Goal: Transaction & Acquisition: Purchase product/service

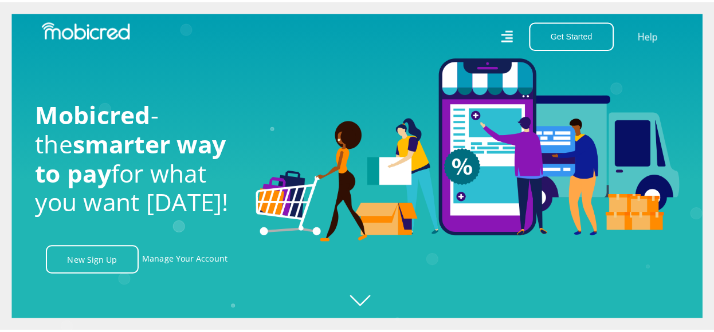
scroll to position [0, 817]
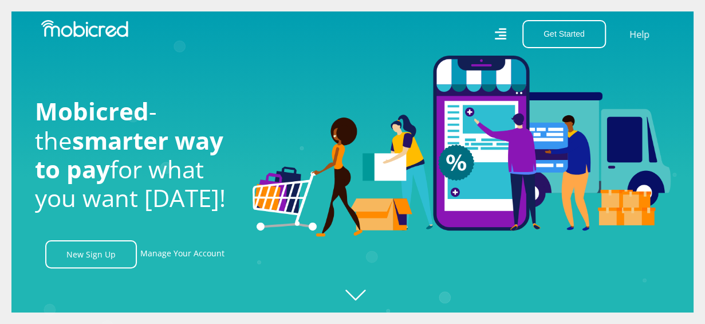
click at [502, 33] on icon at bounding box center [501, 34] width 12 height 12
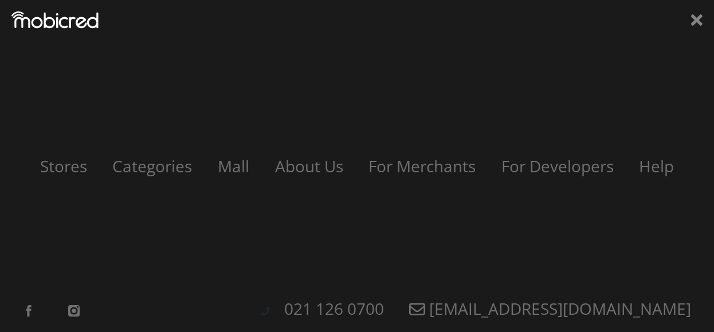
scroll to position [0, 1470]
click at [705, 19] on div "Stores Categories Mall About Us For Merchants For Developers Help Sign Up Sign …" at bounding box center [357, 166] width 714 height 332
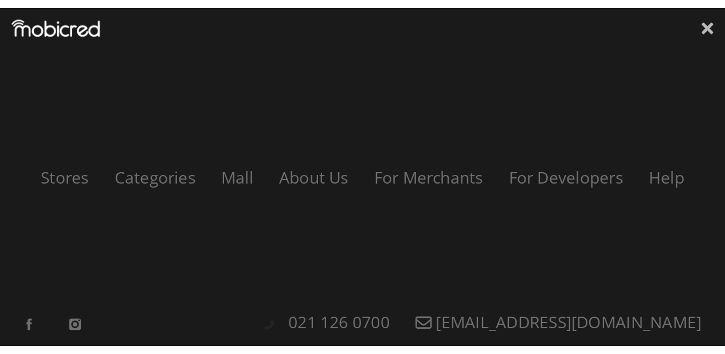
scroll to position [0, 2123]
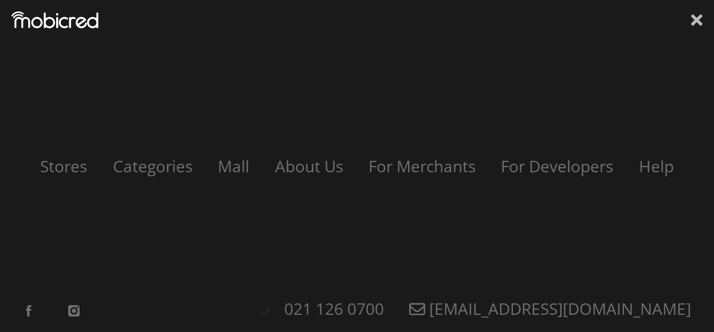
click at [696, 17] on icon at bounding box center [696, 19] width 11 height 17
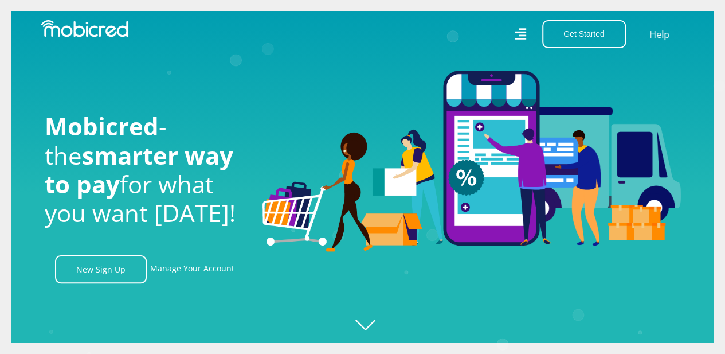
scroll to position [0, 2613]
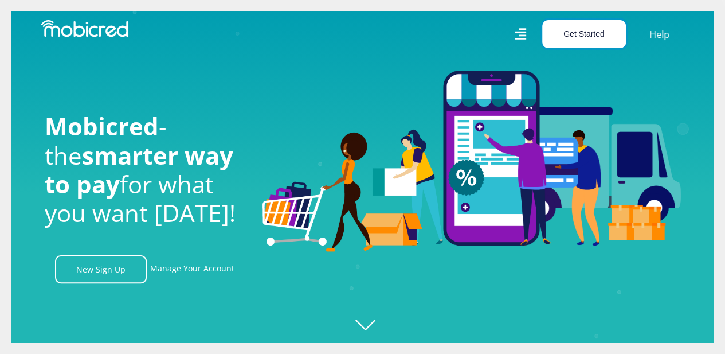
click at [579, 29] on button "Get Started" at bounding box center [584, 34] width 84 height 28
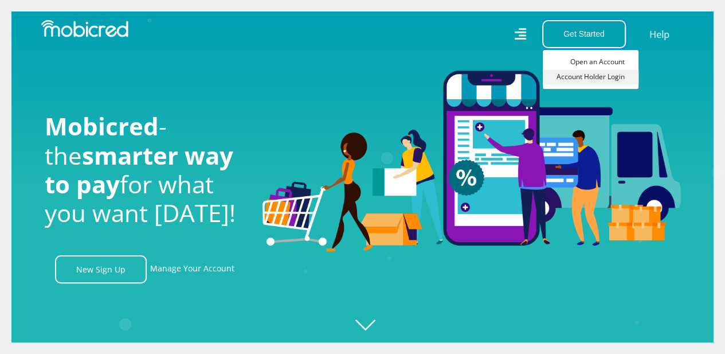
scroll to position [0, 0]
click at [587, 79] on link "Account Holder Login" at bounding box center [591, 76] width 96 height 15
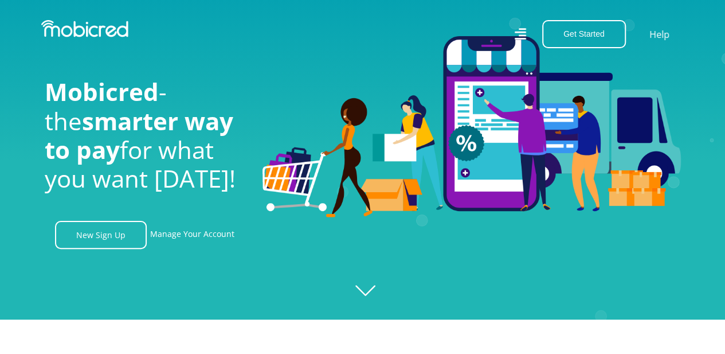
scroll to position [0, 1960]
click at [368, 292] on icon "Created with [PERSON_NAME] 2.3.0" at bounding box center [362, 143] width 725 height 354
click at [368, 294] on icon "Created with [PERSON_NAME] 2.3.0" at bounding box center [362, 143] width 725 height 354
click at [372, 291] on icon "Created with [PERSON_NAME] 2.3.0" at bounding box center [362, 143] width 725 height 354
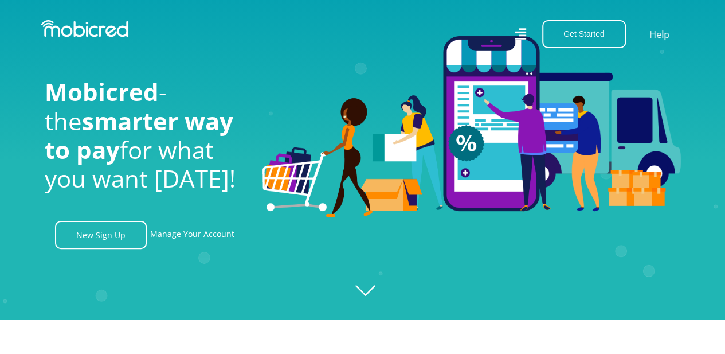
click at [372, 291] on icon "Created with [PERSON_NAME] 2.3.0" at bounding box center [362, 143] width 725 height 354
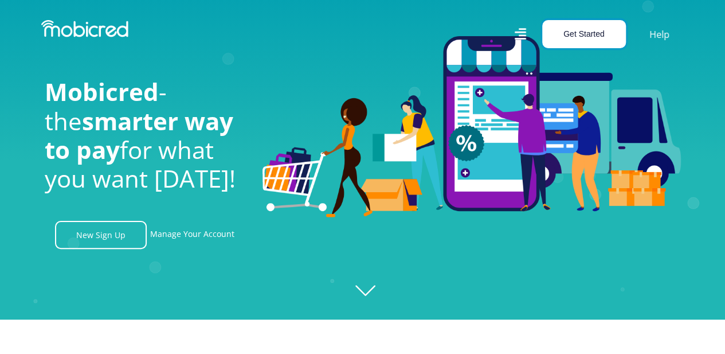
click at [578, 34] on button "Get Started" at bounding box center [584, 34] width 84 height 28
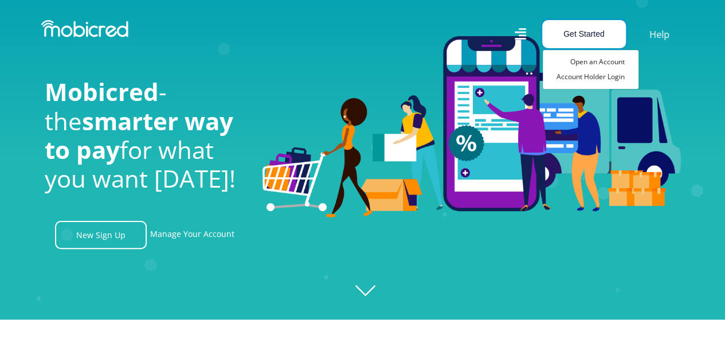
scroll to position [0, 0]
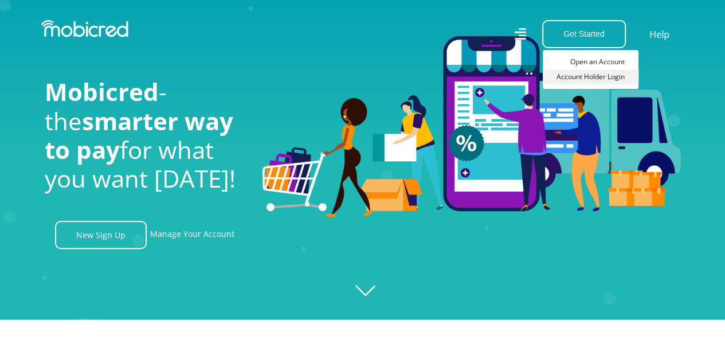
click at [587, 78] on link "Account Holder Login" at bounding box center [591, 76] width 96 height 15
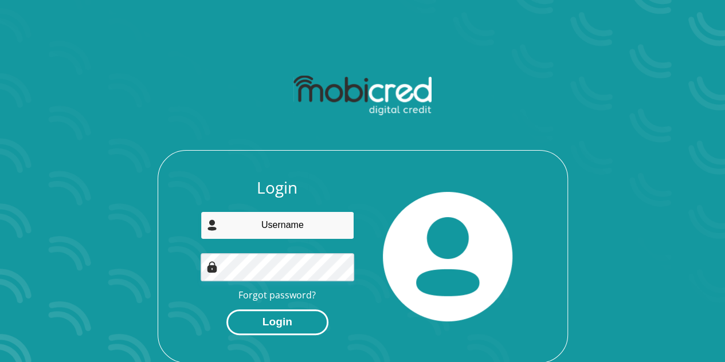
type input "mokgothumokgothu@gmail.com"
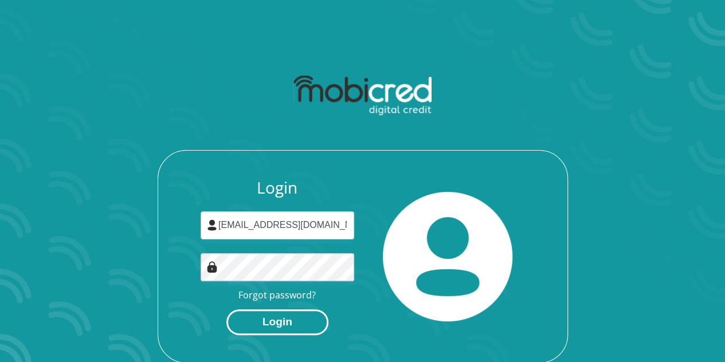
click at [299, 324] on button "Login" at bounding box center [277, 322] width 102 height 26
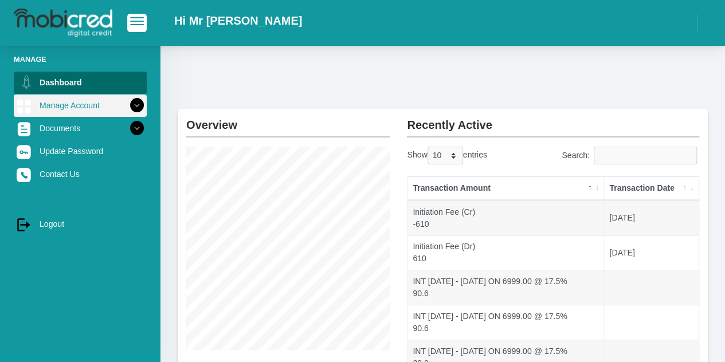
click at [131, 108] on icon at bounding box center [136, 105] width 19 height 19
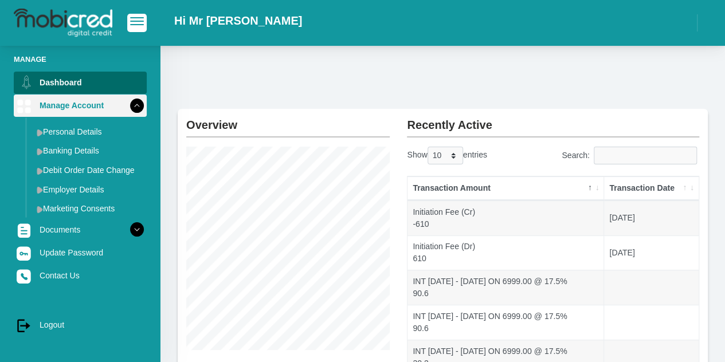
click at [131, 108] on icon at bounding box center [136, 105] width 19 height 19
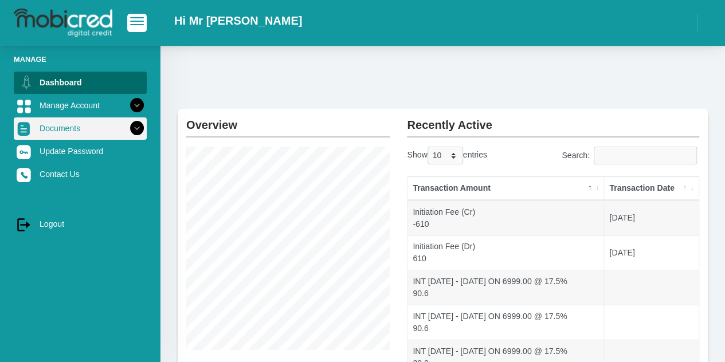
click at [129, 126] on icon at bounding box center [136, 128] width 19 height 19
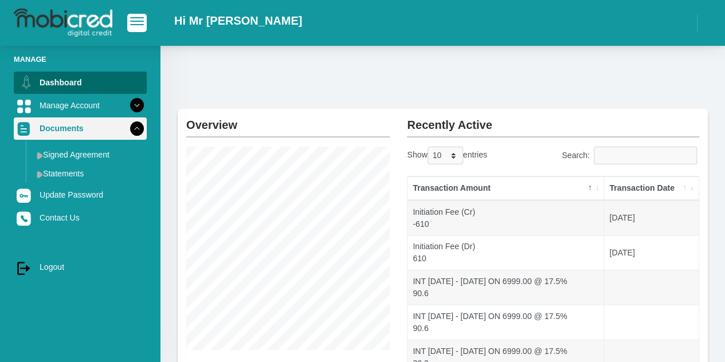
click at [129, 126] on icon at bounding box center [136, 128] width 19 height 19
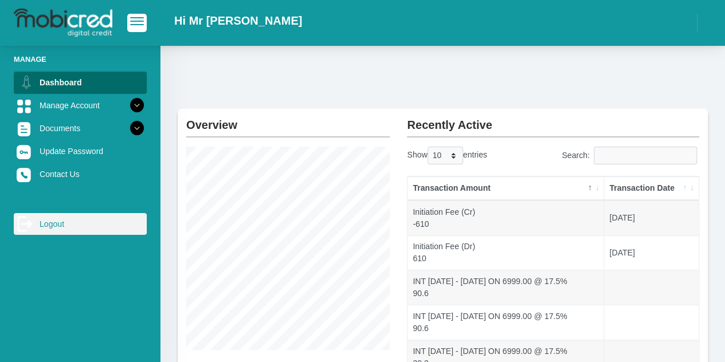
click at [30, 228] on icon "log out" at bounding box center [25, 223] width 17 height 17
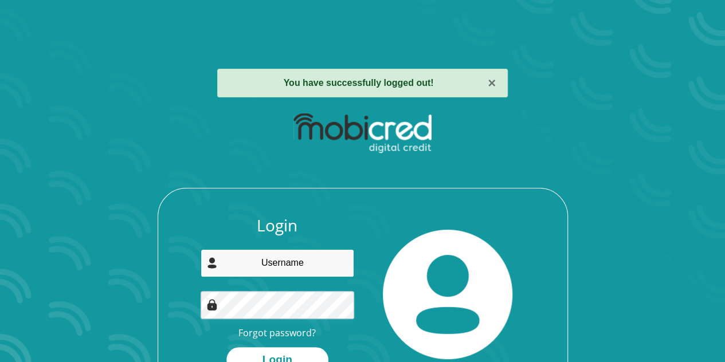
type input "[EMAIL_ADDRESS][DOMAIN_NAME]"
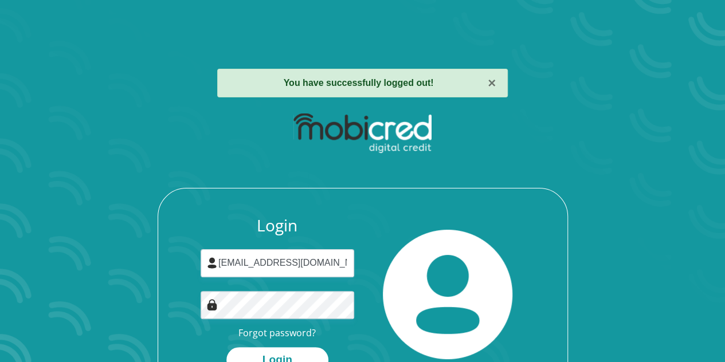
scroll to position [65, 0]
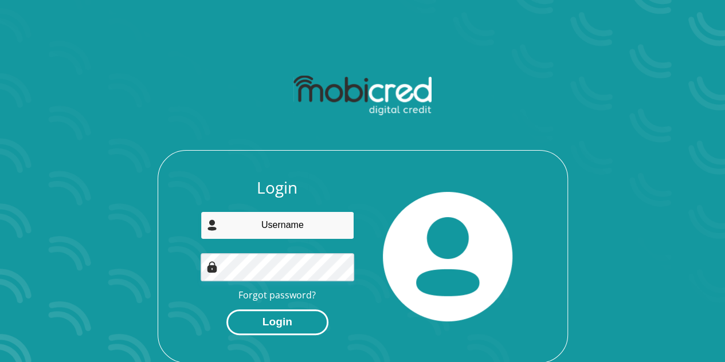
type input "[EMAIL_ADDRESS][DOMAIN_NAME]"
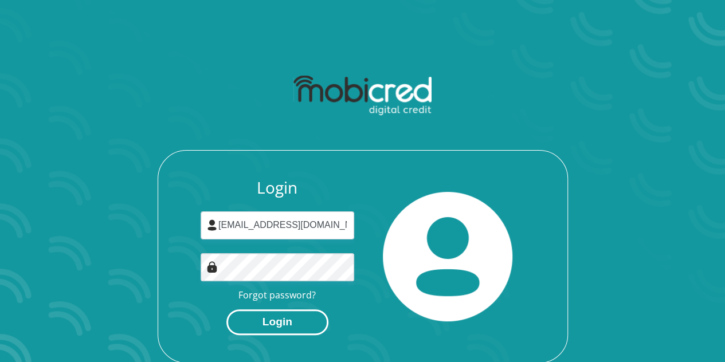
click at [287, 319] on button "Login" at bounding box center [277, 322] width 102 height 26
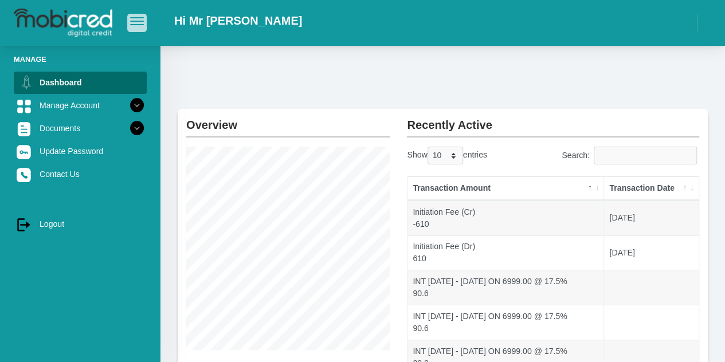
click at [131, 18] on span "button" at bounding box center [137, 17] width 14 height 1
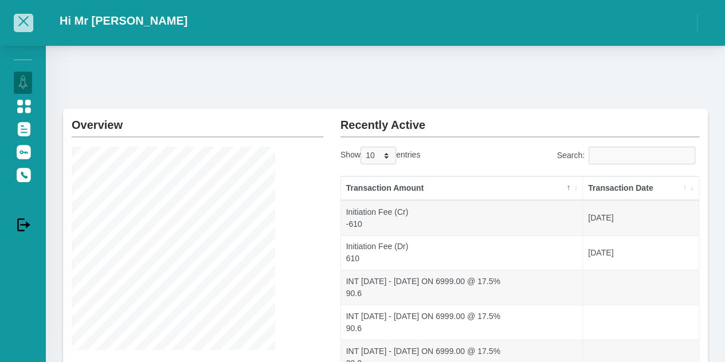
click at [25, 23] on span "button" at bounding box center [23, 21] width 10 height 10
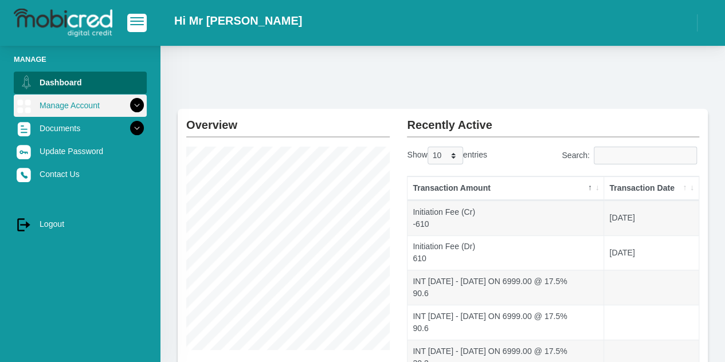
click at [130, 104] on icon at bounding box center [136, 105] width 19 height 19
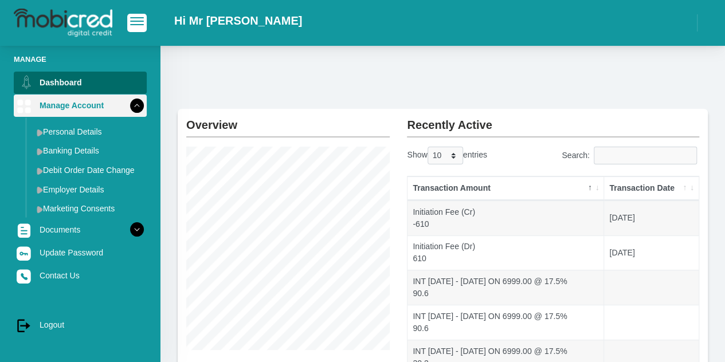
click at [130, 104] on icon at bounding box center [136, 105] width 19 height 19
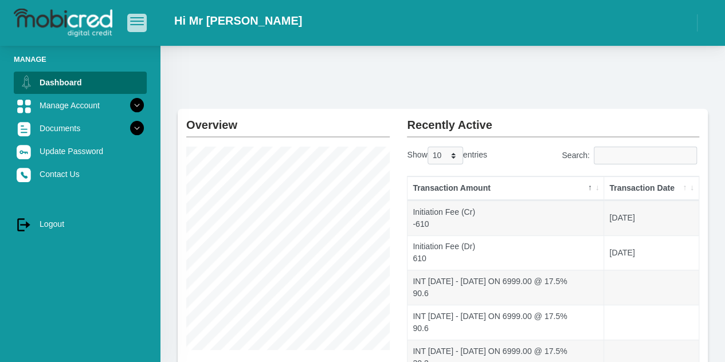
click at [139, 15] on button "button" at bounding box center [136, 23] width 19 height 18
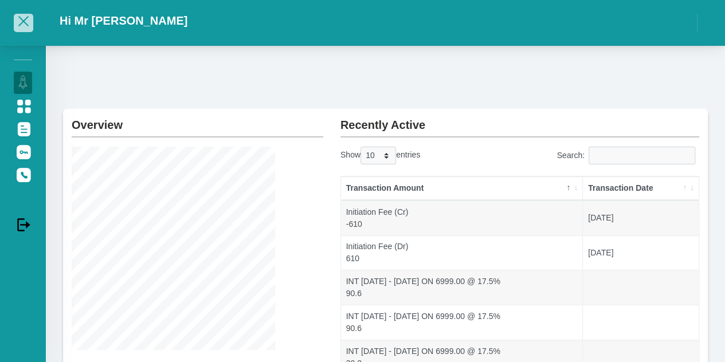
click at [32, 18] on button "button" at bounding box center [23, 23] width 19 height 18
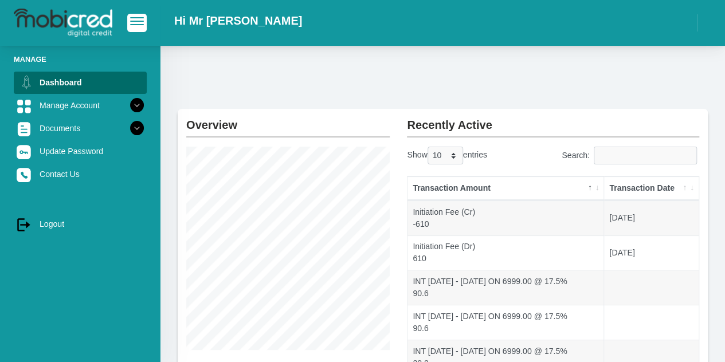
click at [79, 21] on img at bounding box center [63, 23] width 99 height 29
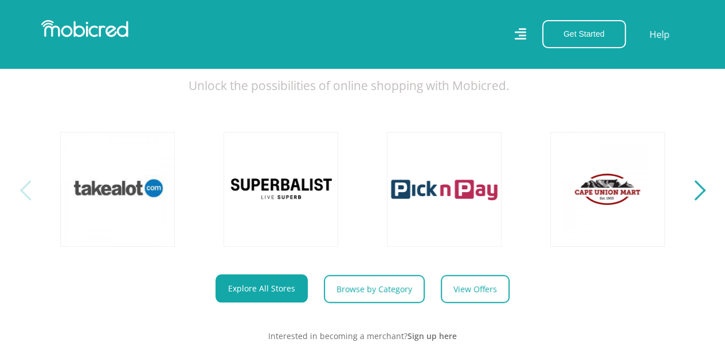
click at [702, 198] on div "Next" at bounding box center [695, 190] width 20 height 20
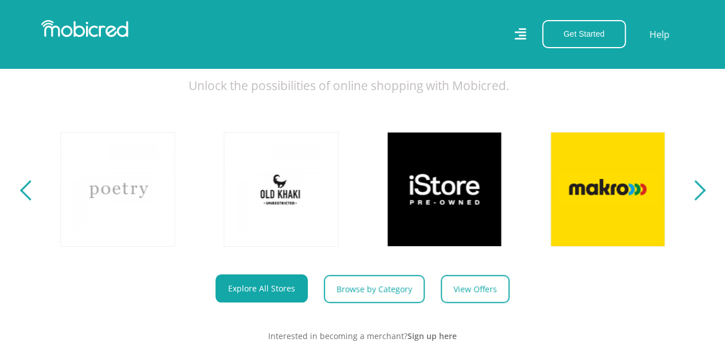
click at [702, 198] on div "Next" at bounding box center [695, 190] width 20 height 20
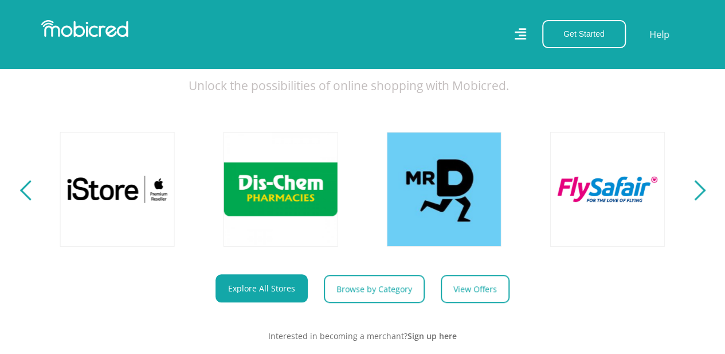
click at [702, 198] on div "Next" at bounding box center [695, 190] width 20 height 20
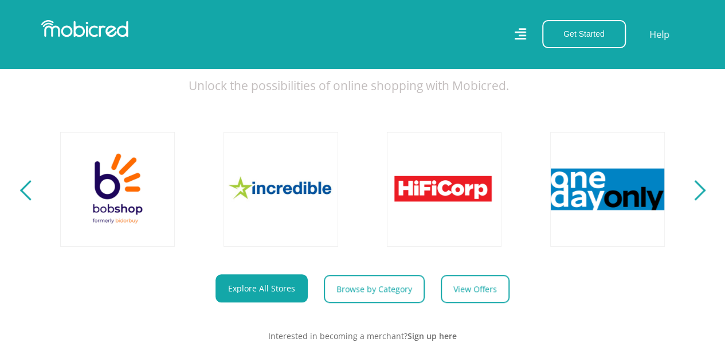
click at [702, 198] on div "Next" at bounding box center [695, 190] width 20 height 20
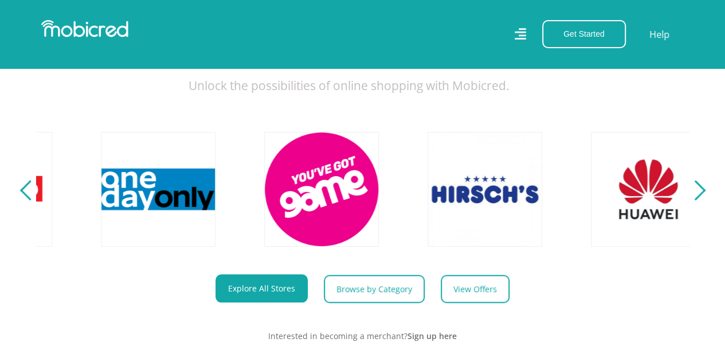
scroll to position [0, 2613]
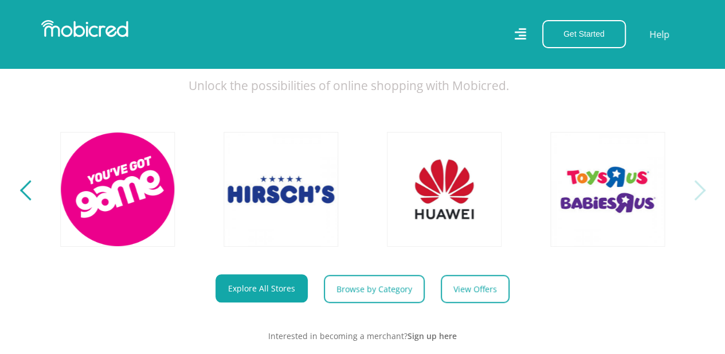
click at [702, 198] on div "Next" at bounding box center [695, 190] width 20 height 20
click at [27, 191] on button "Previous" at bounding box center [30, 189] width 14 height 23
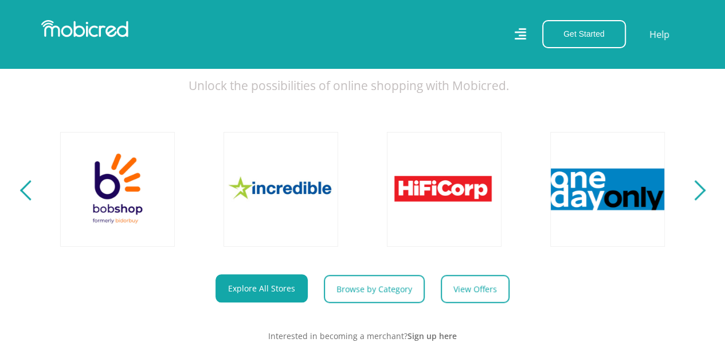
click at [27, 191] on button "Previous" at bounding box center [30, 189] width 14 height 23
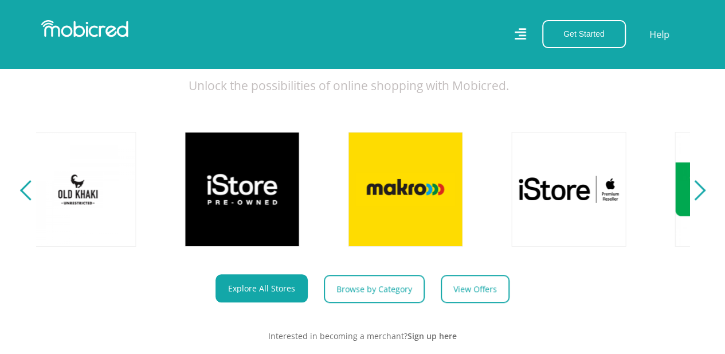
click at [27, 191] on button "Previous" at bounding box center [30, 189] width 14 height 23
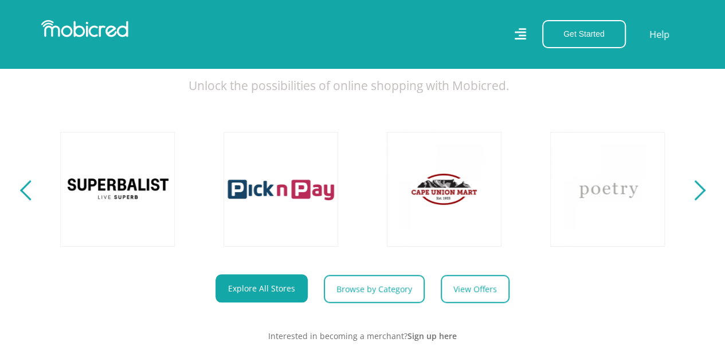
scroll to position [0, 0]
click at [27, 191] on button "Previous" at bounding box center [30, 189] width 14 height 23
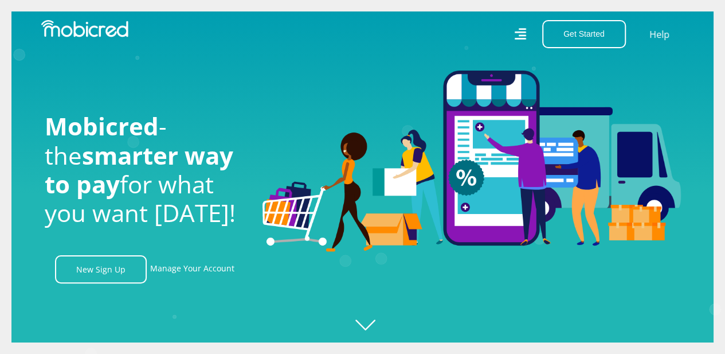
scroll to position [0, 2613]
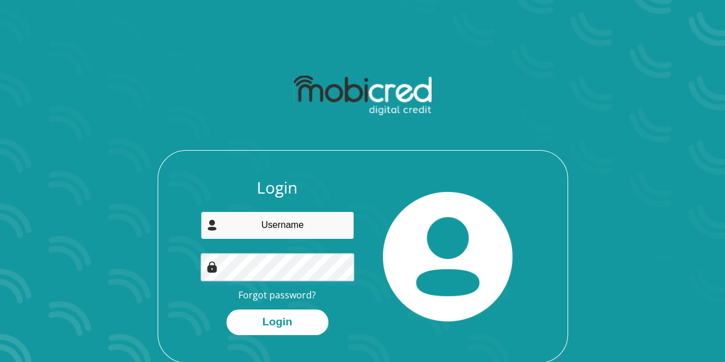
type input "[EMAIL_ADDRESS][DOMAIN_NAME]"
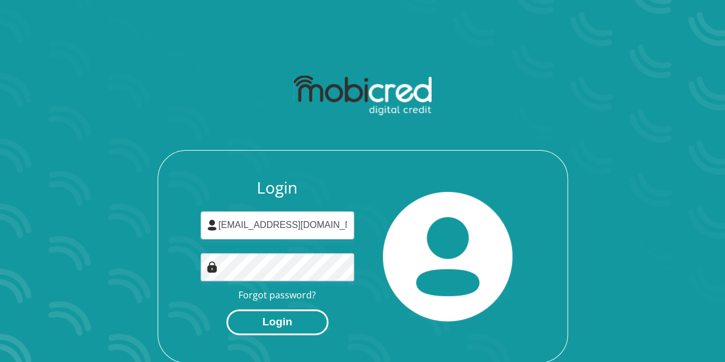
click at [266, 319] on button "Login" at bounding box center [277, 322] width 102 height 26
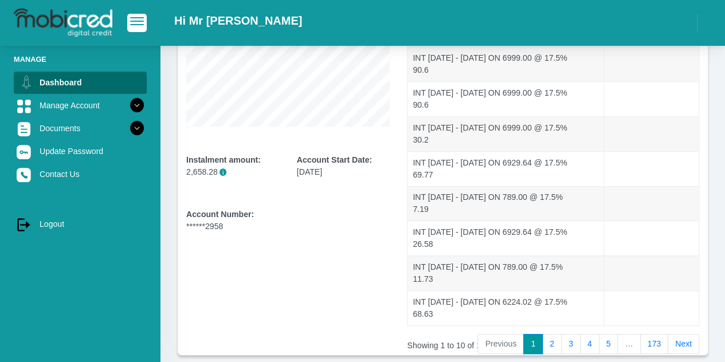
scroll to position [280, 0]
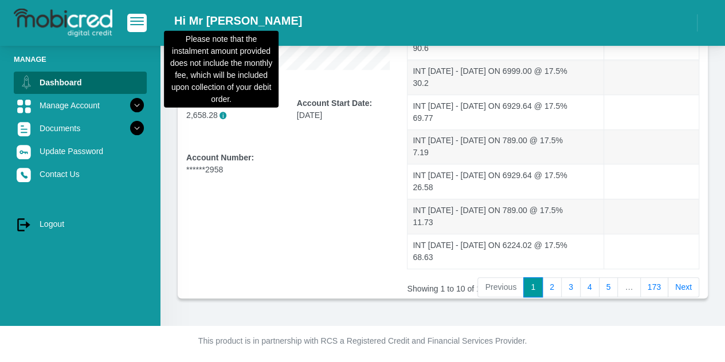
click at [222, 115] on span "i" at bounding box center [222, 115] width 7 height 7
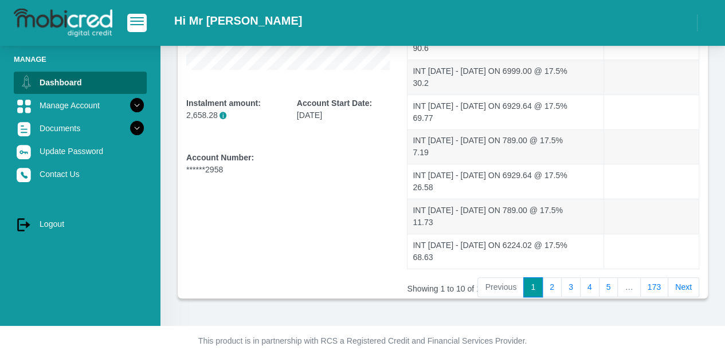
click at [202, 116] on p "2,658.28 i" at bounding box center [232, 115] width 93 height 12
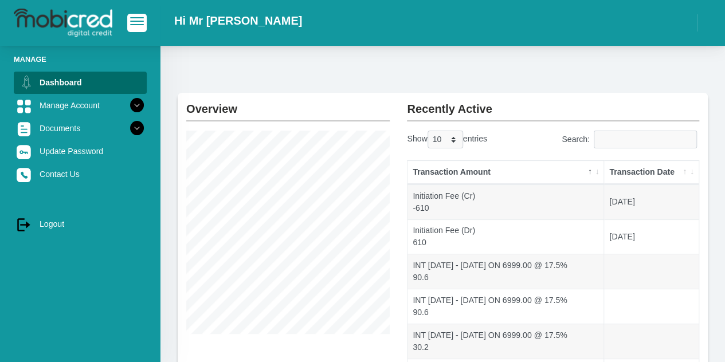
scroll to position [0, 0]
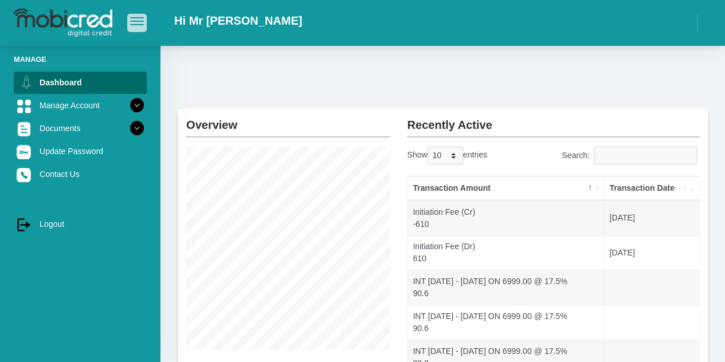
click at [133, 18] on span "button" at bounding box center [137, 17] width 14 height 1
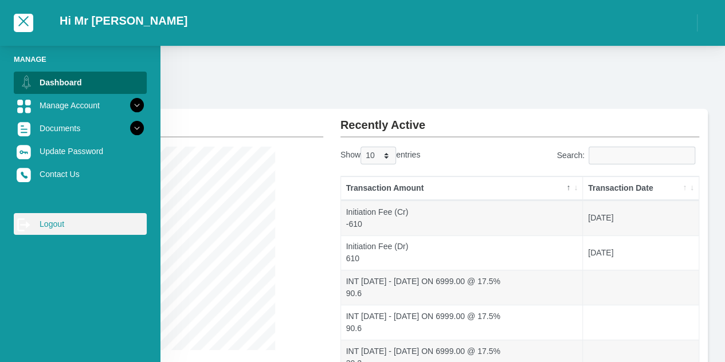
click at [50, 225] on link "log out Logout" at bounding box center [80, 224] width 133 height 22
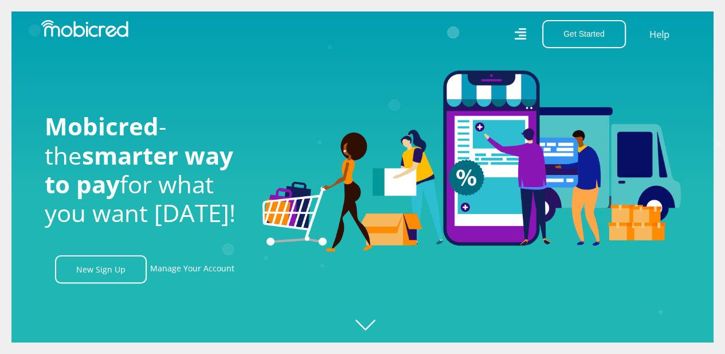
scroll to position [0, 817]
click at [654, 33] on link "Help" at bounding box center [659, 34] width 23 height 17
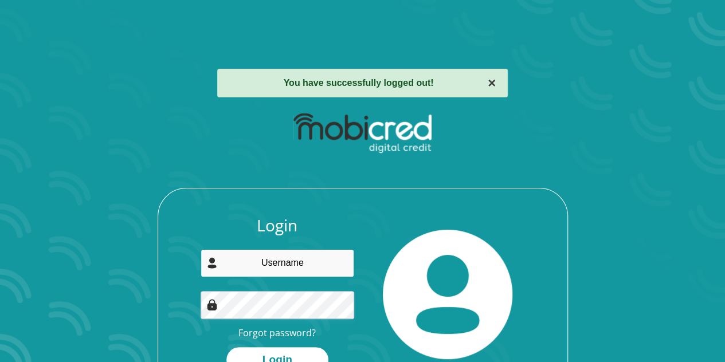
type input "[EMAIL_ADDRESS][DOMAIN_NAME]"
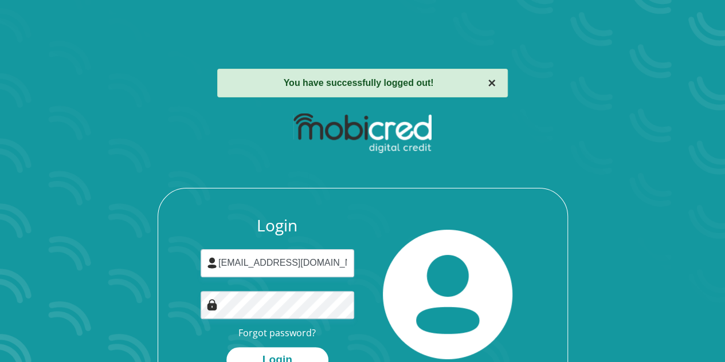
click at [494, 84] on button "×" at bounding box center [492, 83] width 8 height 14
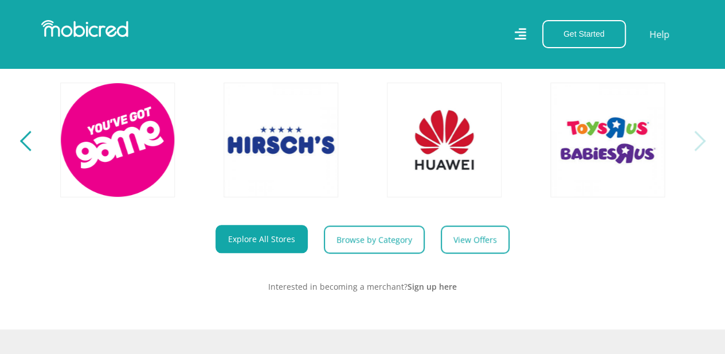
scroll to position [0, 2613]
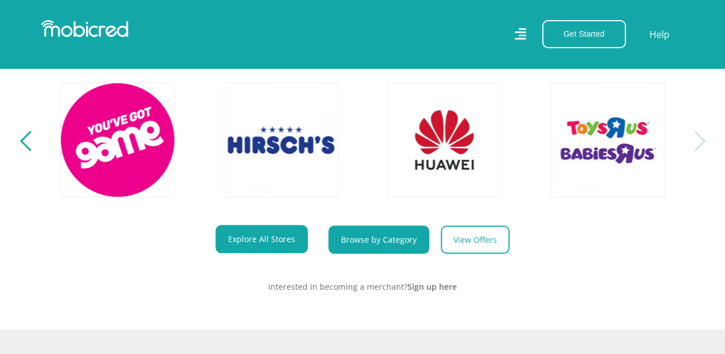
click at [363, 253] on link "Browse by Category" at bounding box center [378, 239] width 101 height 28
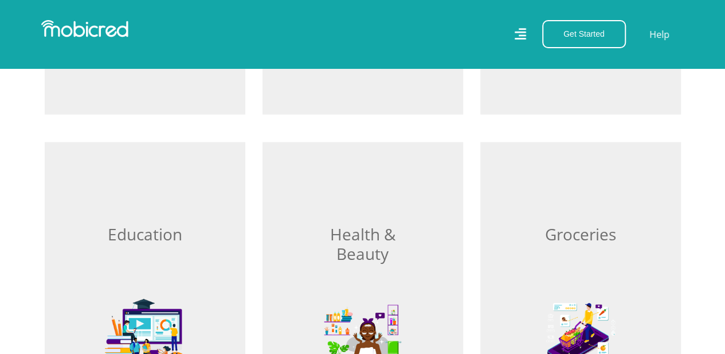
scroll to position [1226, 0]
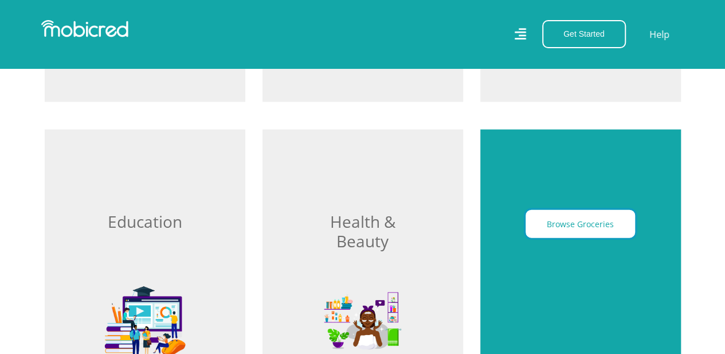
click at [599, 215] on button "Browse Groceries" at bounding box center [580, 224] width 109 height 28
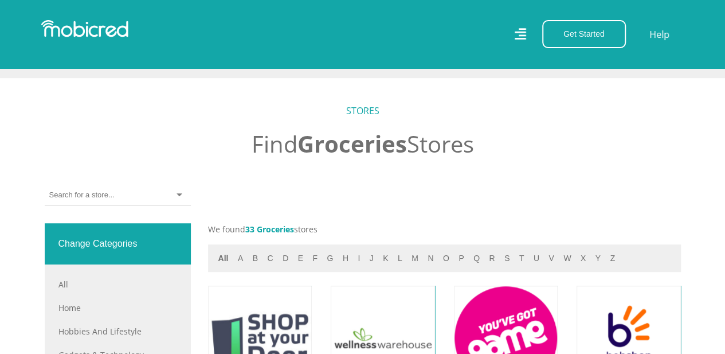
scroll to position [374, 0]
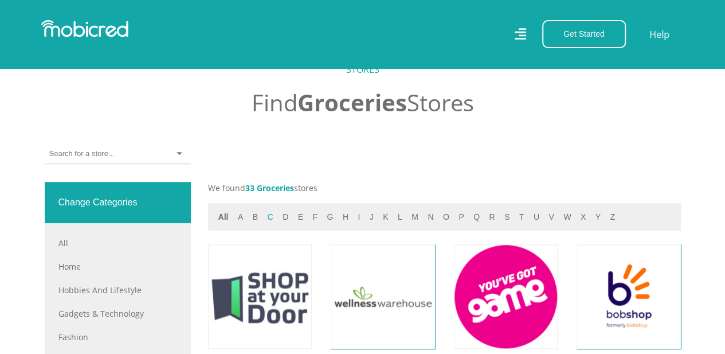
click at [269, 217] on button "c" at bounding box center [270, 216] width 13 height 13
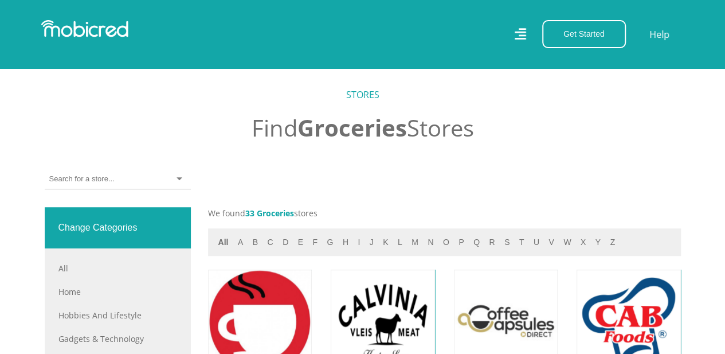
scroll to position [403, 0]
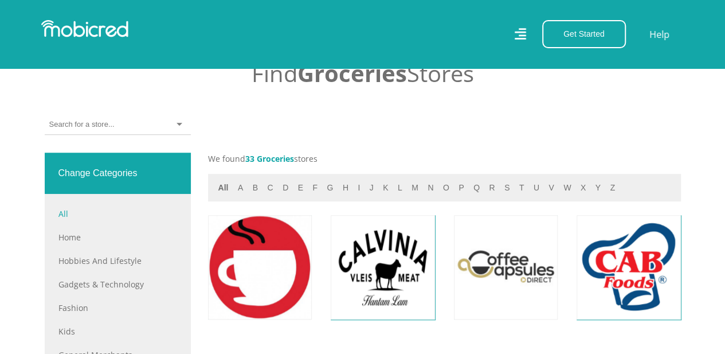
click at [62, 214] on link "All" at bounding box center [117, 213] width 119 height 12
click at [163, 123] on div at bounding box center [118, 125] width 146 height 20
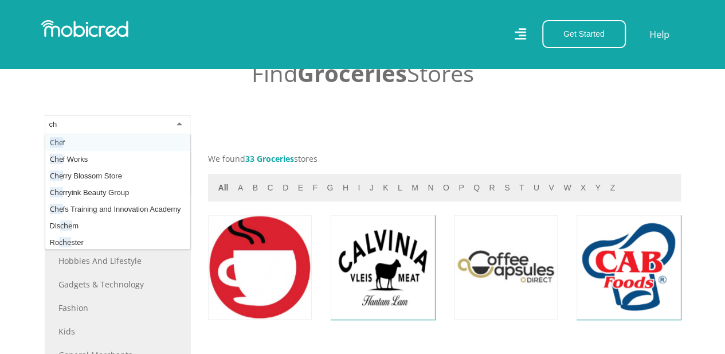
type input "c"
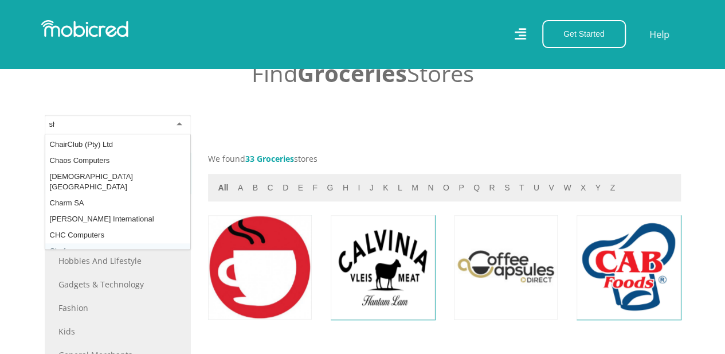
scroll to position [0, 0]
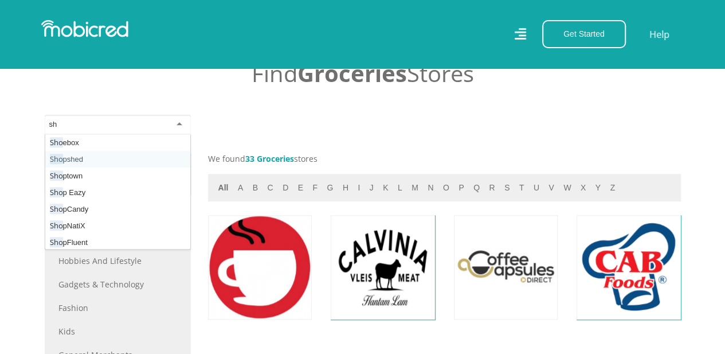
type input "s"
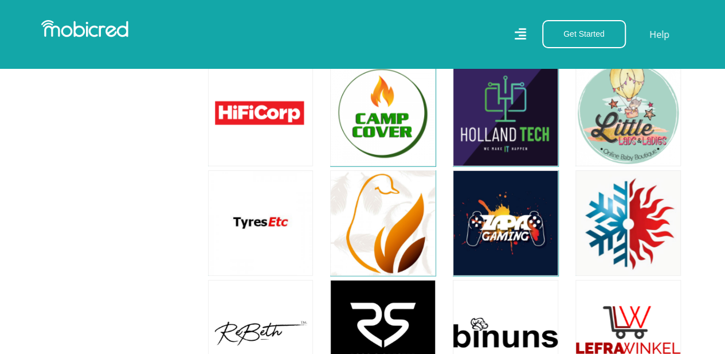
scroll to position [3821, 0]
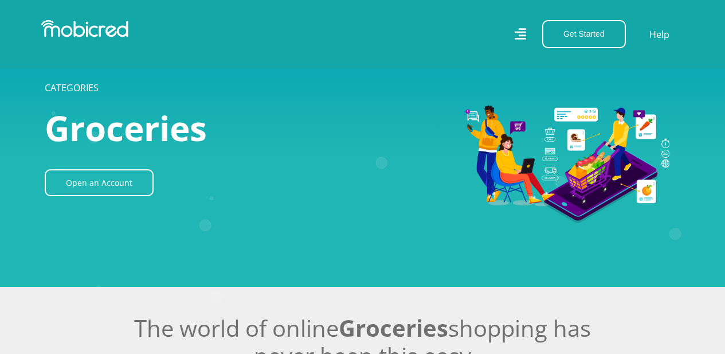
scroll to position [403, 0]
